Goal: Task Accomplishment & Management: Use online tool/utility

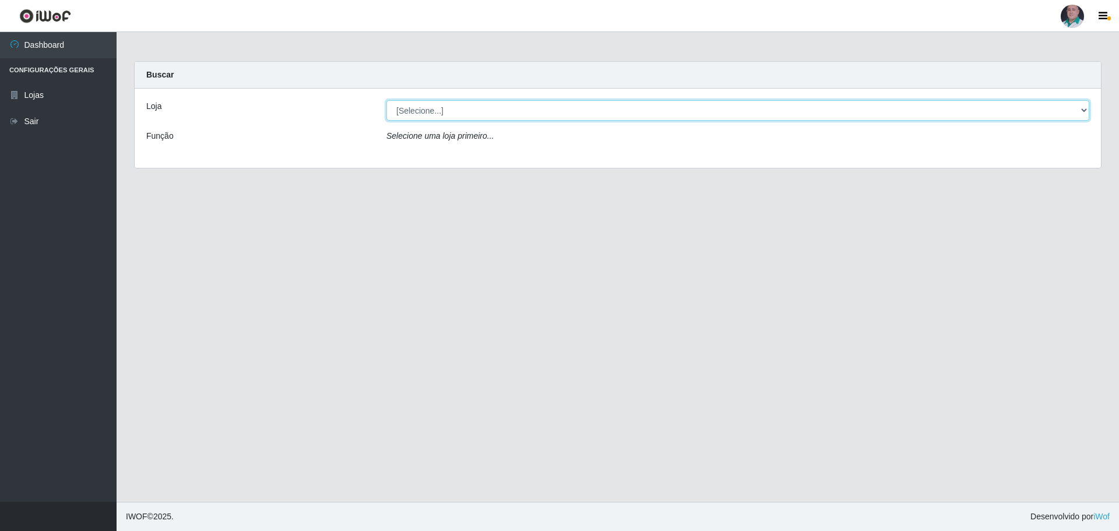
click at [675, 111] on select "[Selecione...] Mar Vermelho - Loja 05" at bounding box center [738, 110] width 703 height 20
select select "252"
click at [387, 100] on select "[Selecione...] Mar Vermelho - Loja 05" at bounding box center [738, 110] width 703 height 20
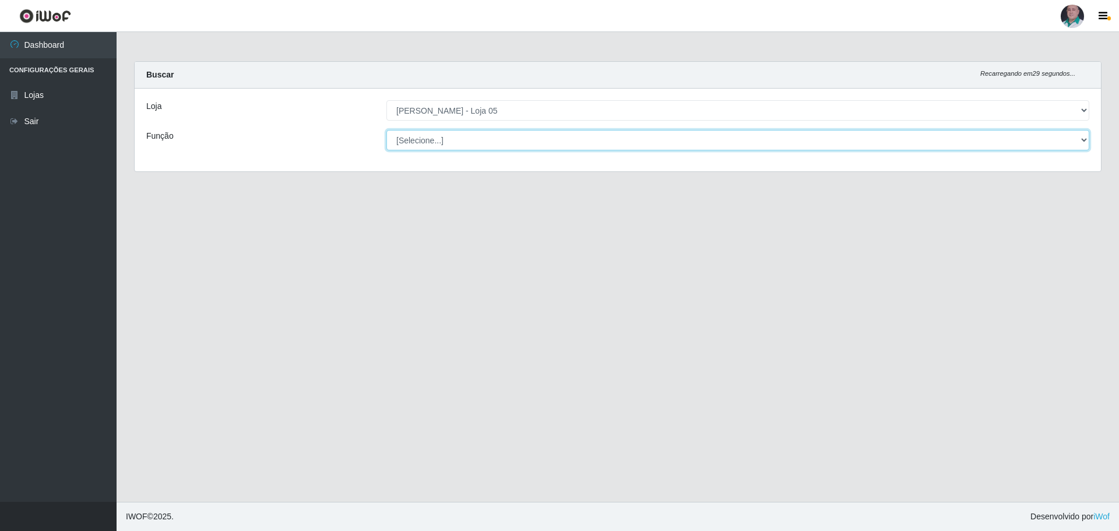
click at [494, 142] on select "[Selecione...] ASG ASG + ASG ++ Auxiliar de Depósito Auxiliar de Depósito + Aux…" at bounding box center [738, 140] width 703 height 20
click at [247, 143] on div "Função" at bounding box center [258, 140] width 240 height 20
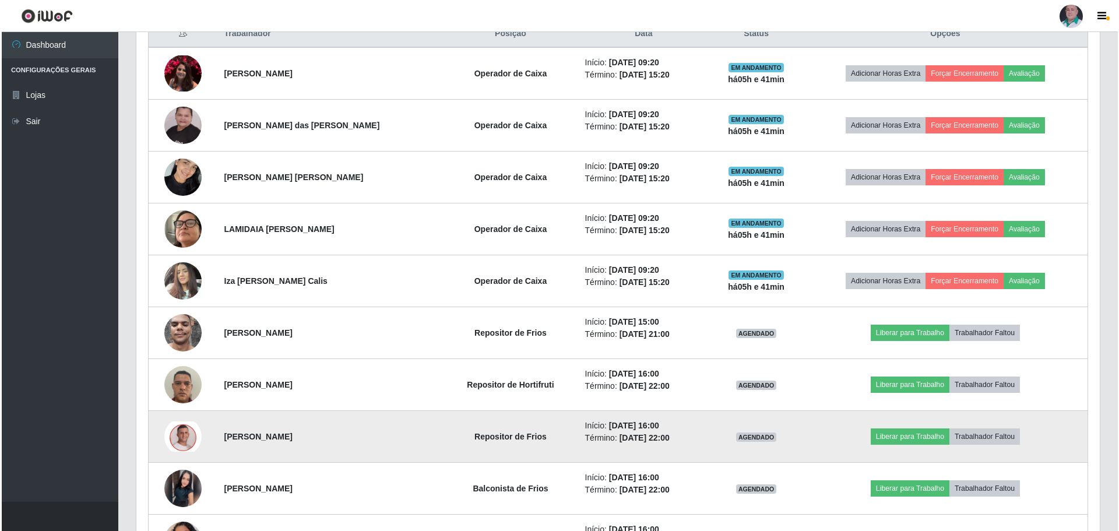
scroll to position [466, 0]
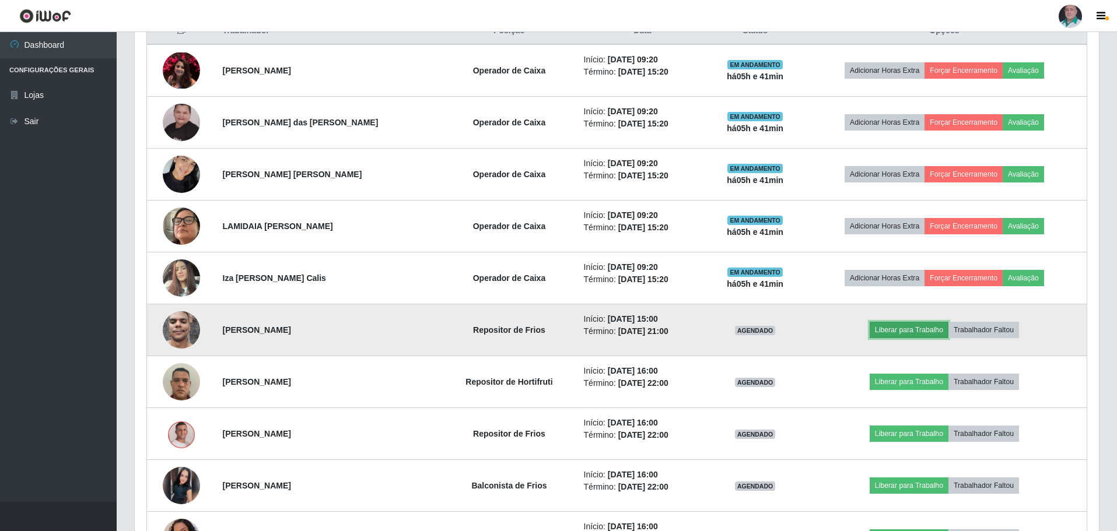
click at [911, 328] on button "Liberar para Trabalho" at bounding box center [908, 330] width 79 height 16
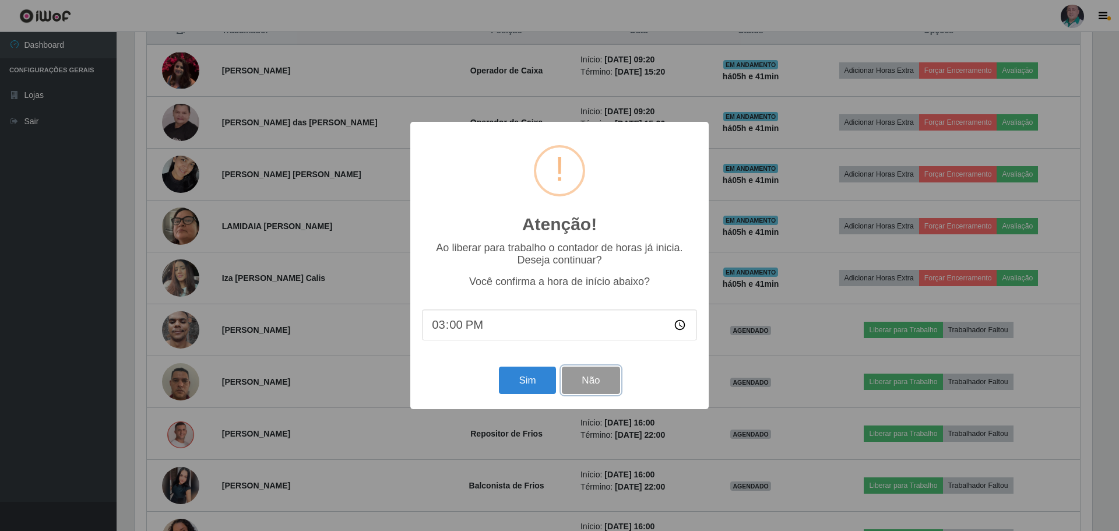
click at [608, 384] on button "Não" at bounding box center [591, 380] width 58 height 27
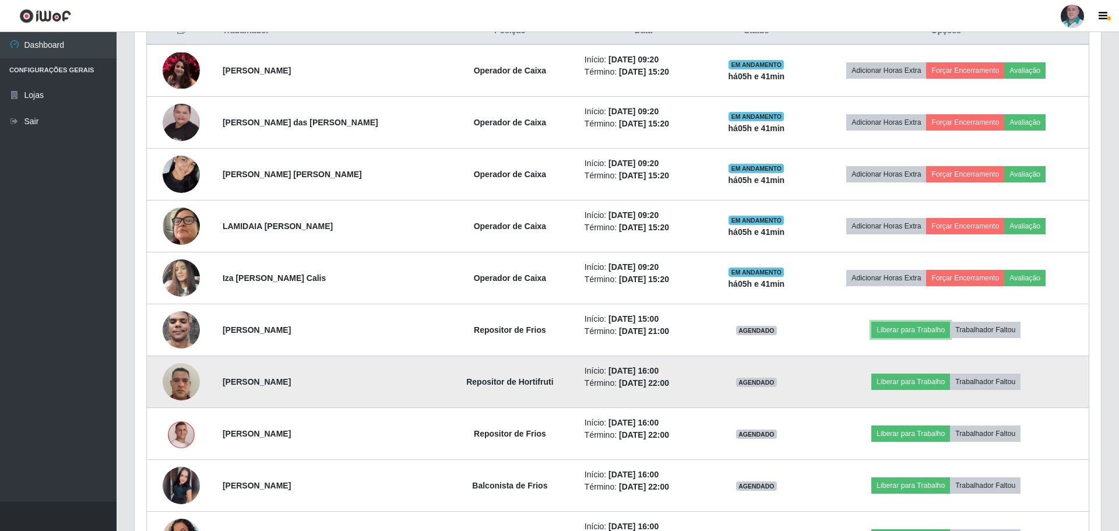
scroll to position [242, 964]
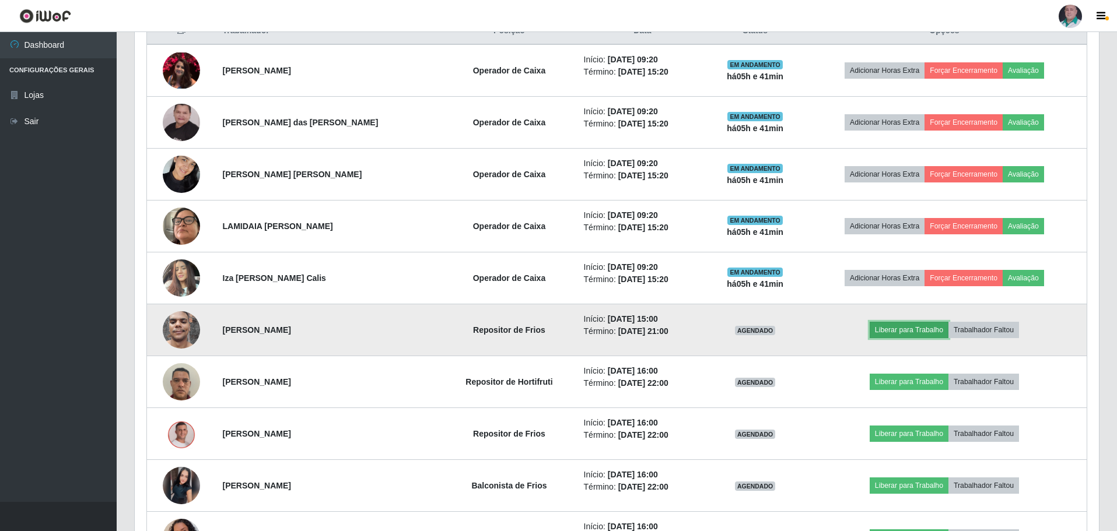
click at [901, 329] on button "Liberar para Trabalho" at bounding box center [908, 330] width 79 height 16
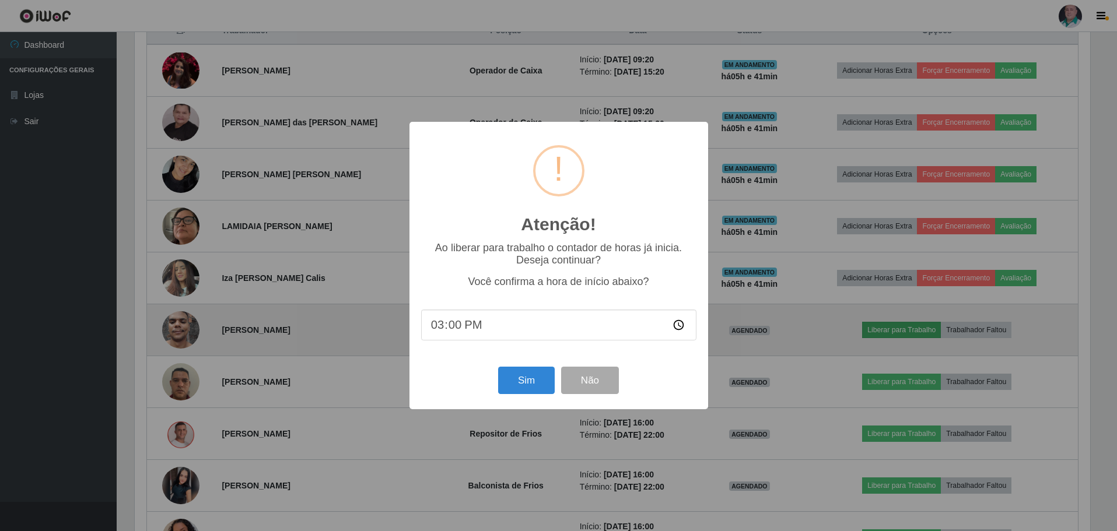
scroll to position [242, 958]
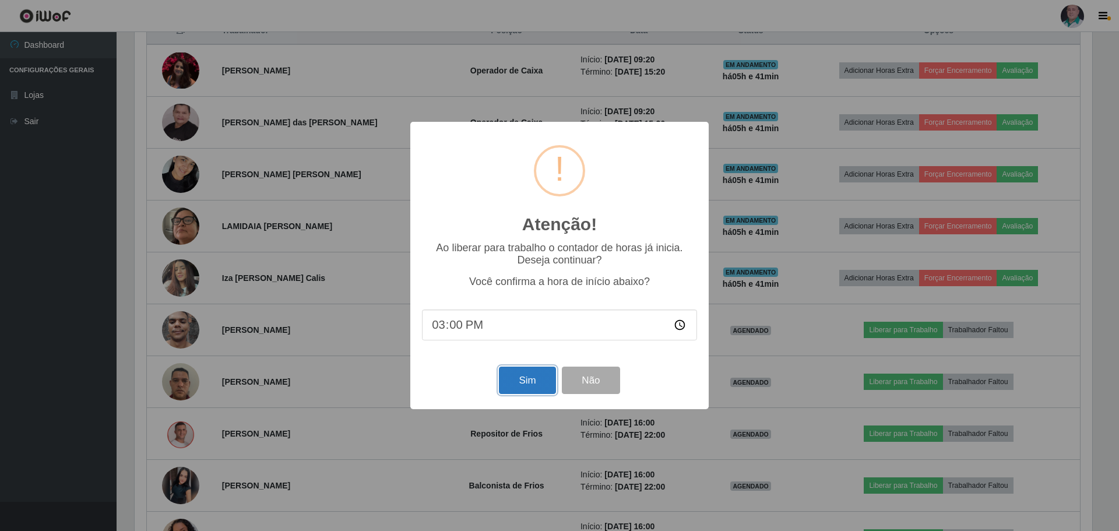
click at [538, 387] on button "Sim" at bounding box center [527, 380] width 57 height 27
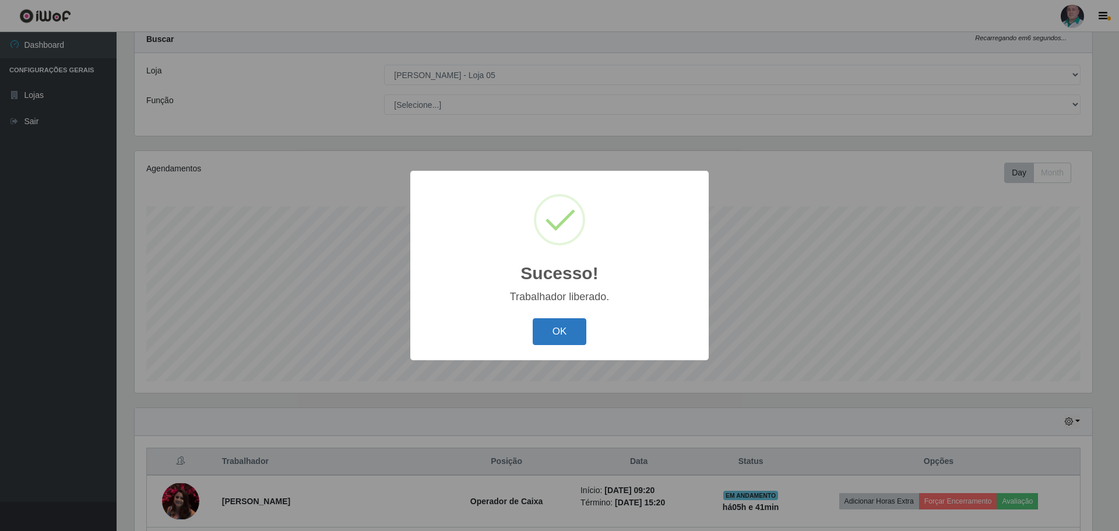
click at [567, 332] on button "OK" at bounding box center [560, 331] width 54 height 27
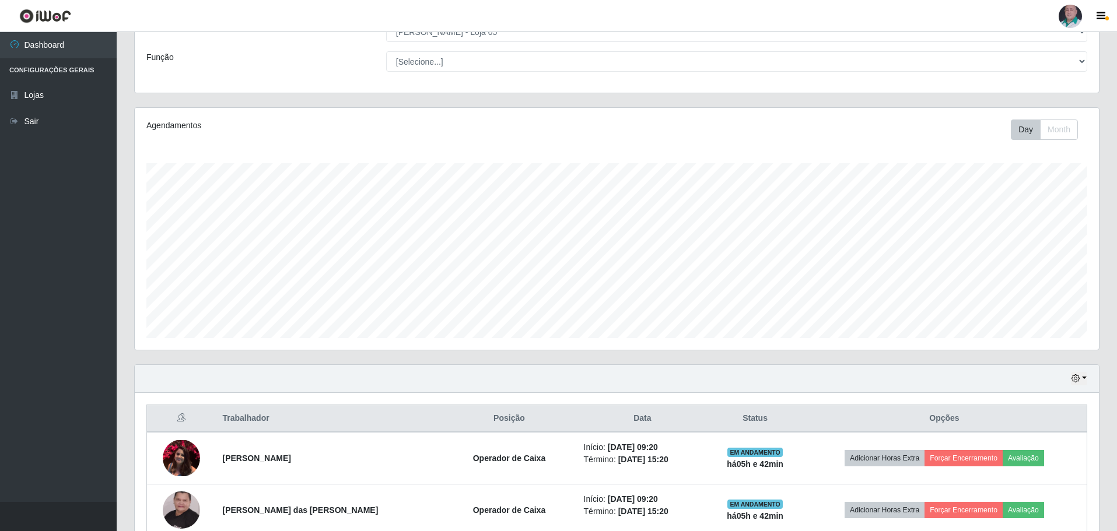
scroll to position [17, 0]
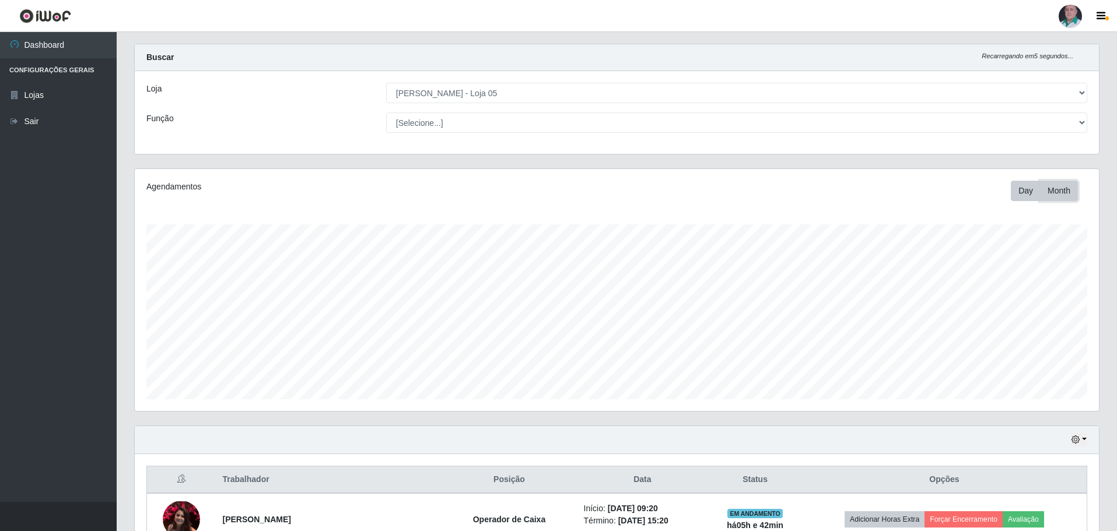
click at [1053, 189] on button "Month" at bounding box center [1059, 191] width 38 height 20
click at [1028, 188] on button "Day" at bounding box center [1025, 191] width 30 height 20
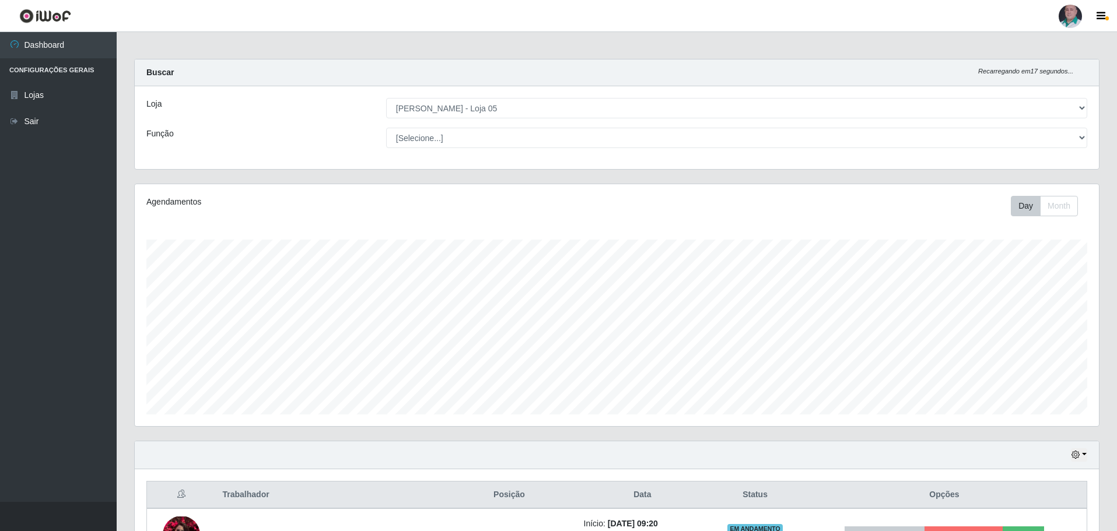
scroll to position [0, 0]
